Goal: Find specific page/section: Find specific page/section

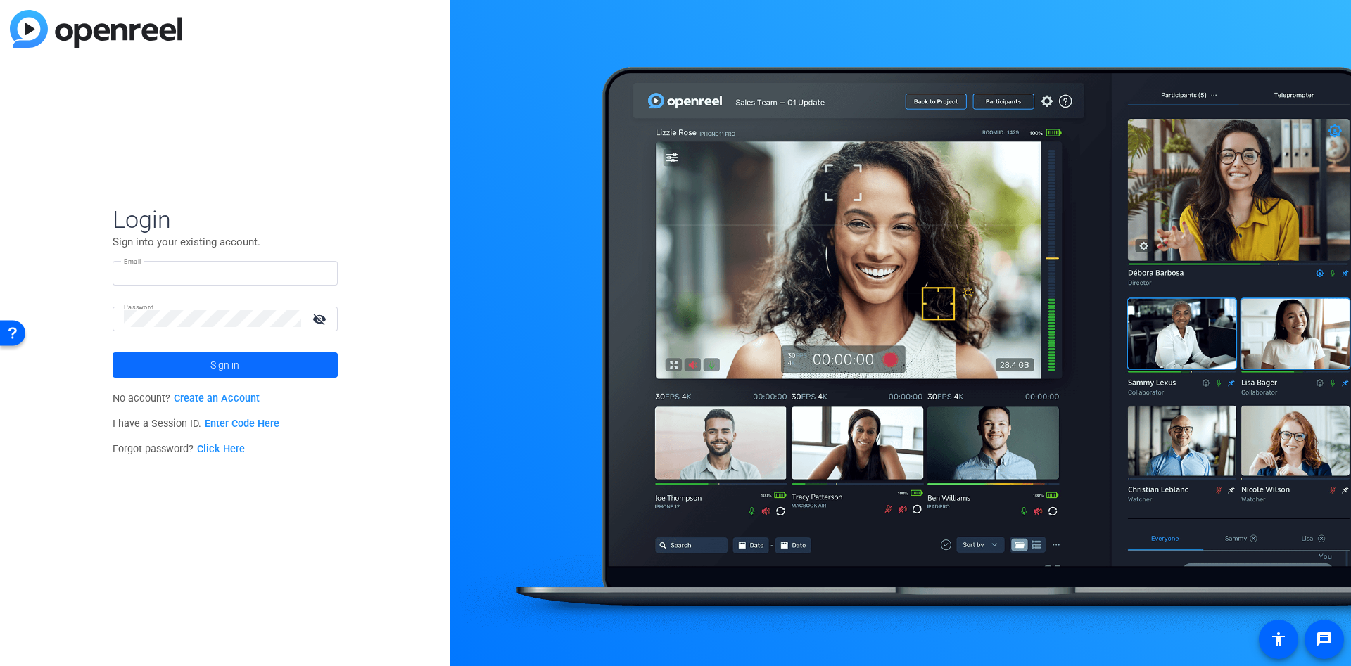
type input "[EMAIL_ADDRESS][PERSON_NAME][DOMAIN_NAME]"
click at [262, 372] on span at bounding box center [225, 365] width 225 height 34
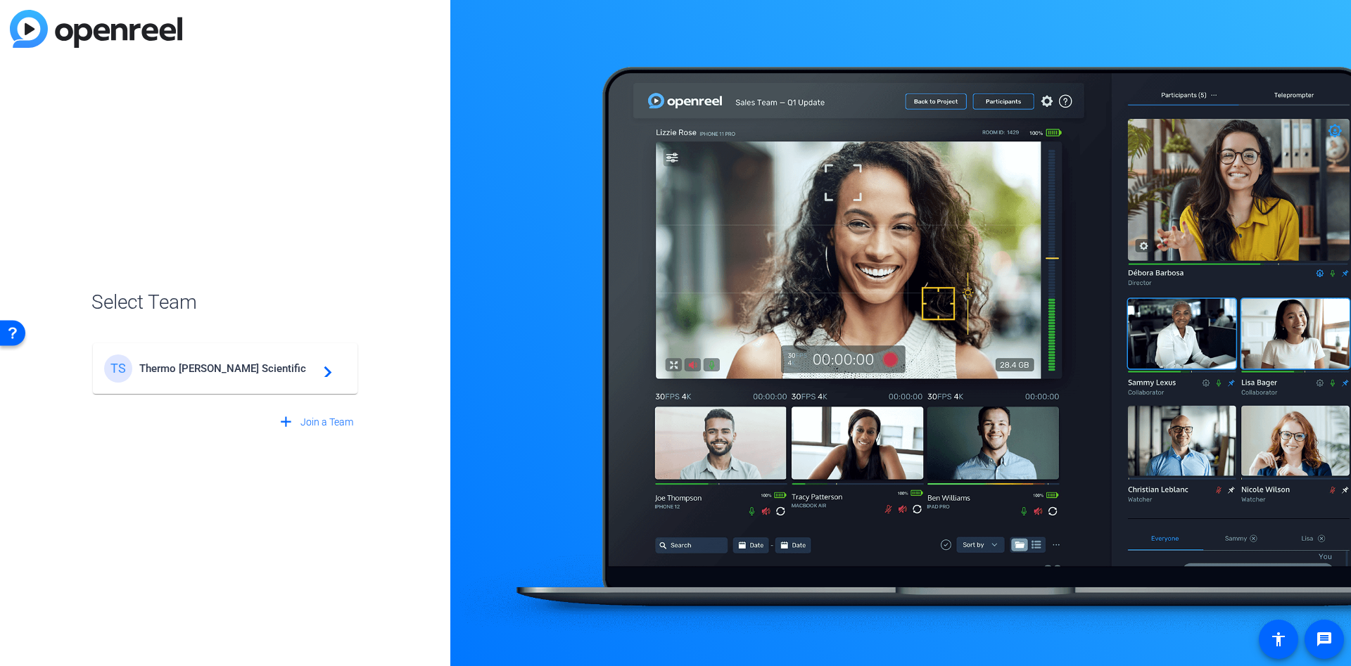
click at [259, 374] on span "Thermo [PERSON_NAME] Scientific" at bounding box center [227, 368] width 176 height 13
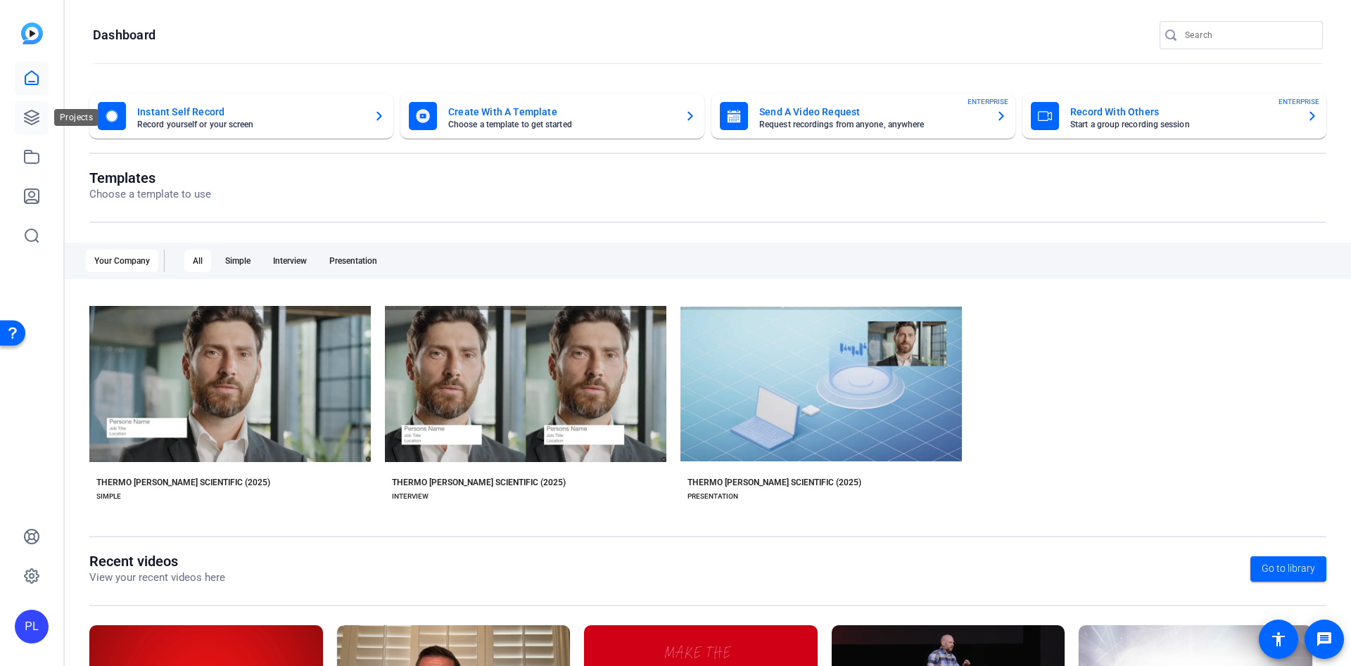
click at [39, 120] on icon at bounding box center [31, 117] width 17 height 17
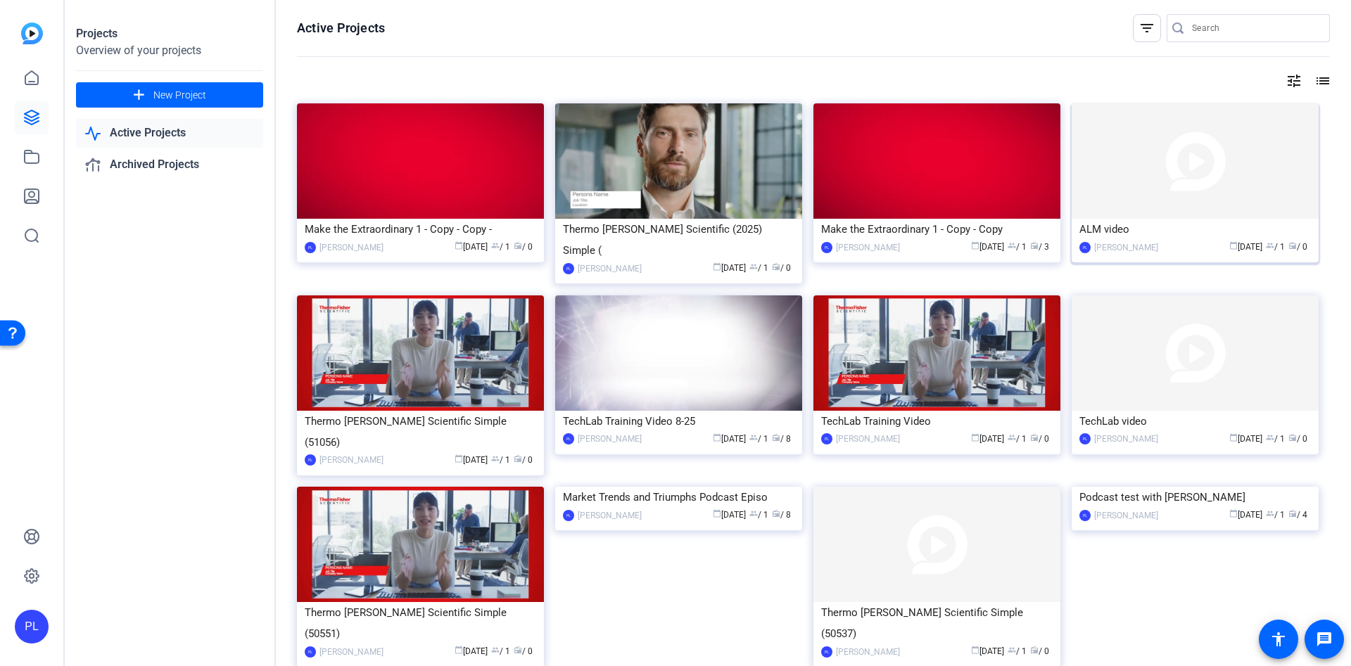
click at [1226, 210] on img at bounding box center [1195, 160] width 247 height 115
